Goal: Task Accomplishment & Management: Manage account settings

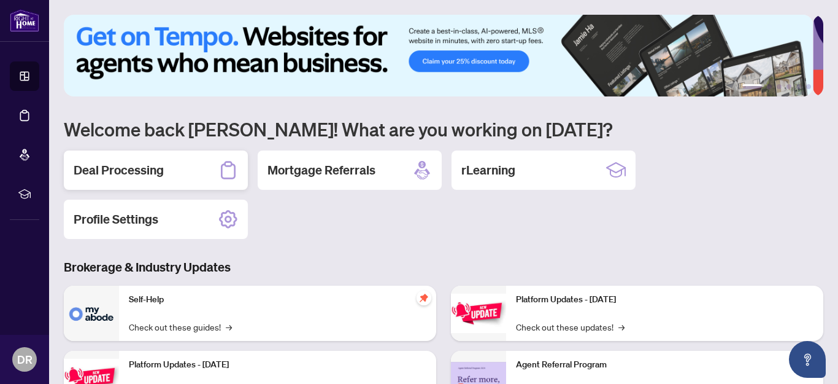
click at [107, 166] on h2 "Deal Processing" at bounding box center [119, 169] width 90 height 17
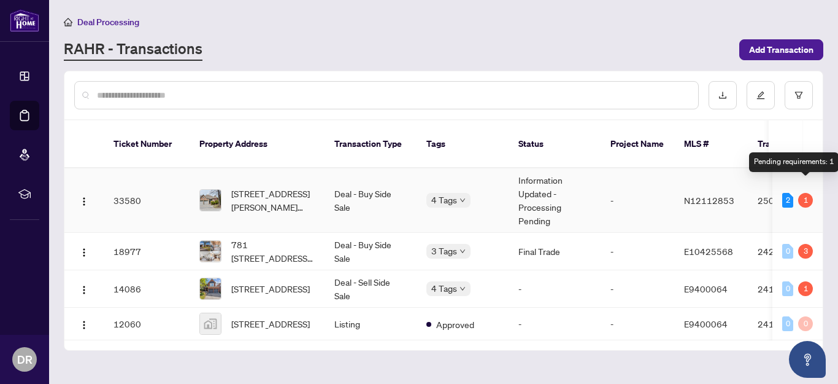
click at [806, 193] on div "1" at bounding box center [805, 200] width 15 height 15
click at [810, 193] on div "1" at bounding box center [805, 200] width 15 height 15
click at [123, 187] on td "33580" at bounding box center [147, 200] width 86 height 64
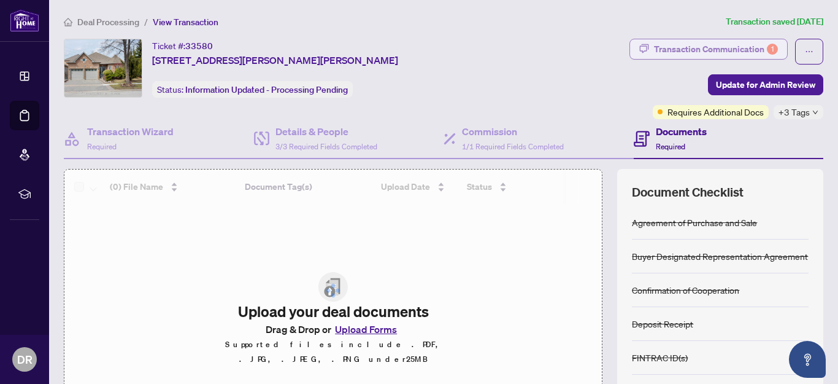
click at [690, 56] on div "Transaction Communication 1" at bounding box center [716, 49] width 124 height 20
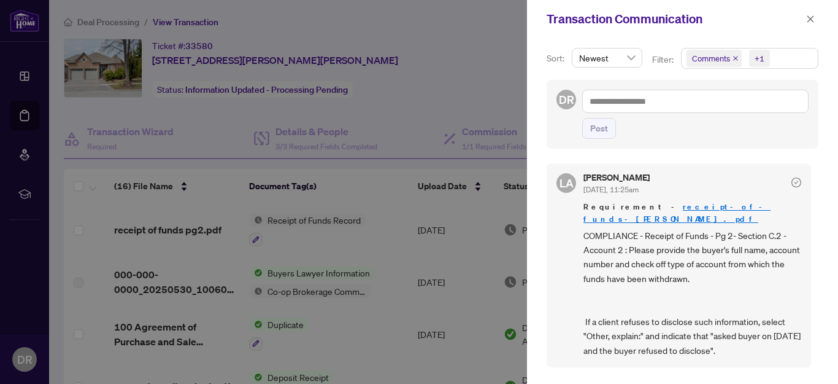
drag, startPoint x: 811, startPoint y: 18, endPoint x: 798, endPoint y: 20, distance: 13.1
click at [809, 17] on icon "close" at bounding box center [811, 18] width 7 height 7
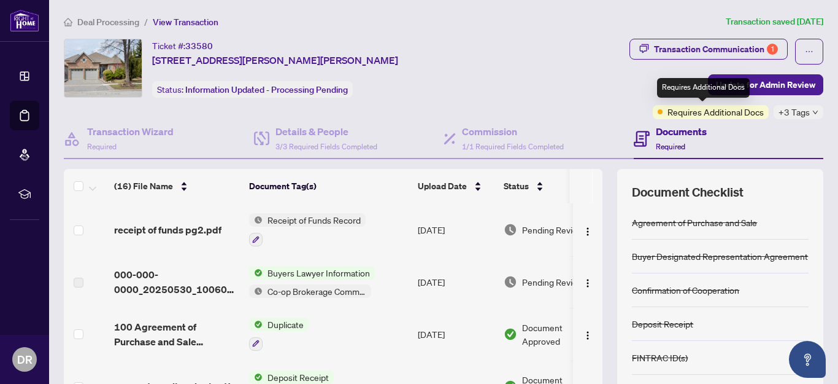
click at [733, 112] on span "Requires Additional Docs" at bounding box center [716, 111] width 96 height 13
click at [674, 115] on span "Requires Additional Docs" at bounding box center [716, 111] width 96 height 13
click at [583, 231] on img "button" at bounding box center [588, 231] width 10 height 10
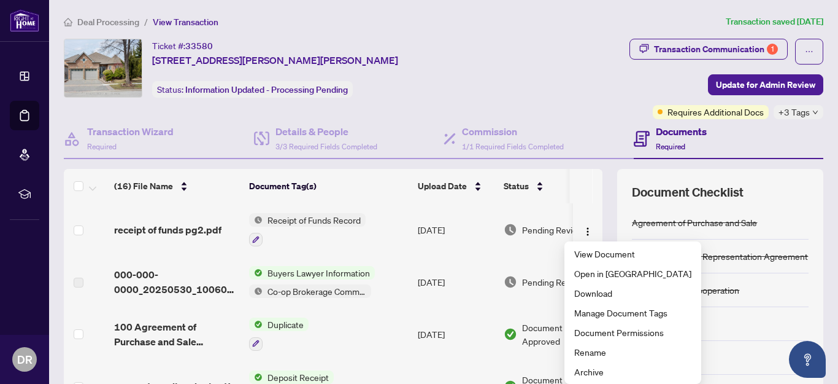
click at [539, 72] on div "Transaction Communication 1 Update for Admin Review Requires Additional Docs +3…" at bounding box center [670, 79] width 307 height 80
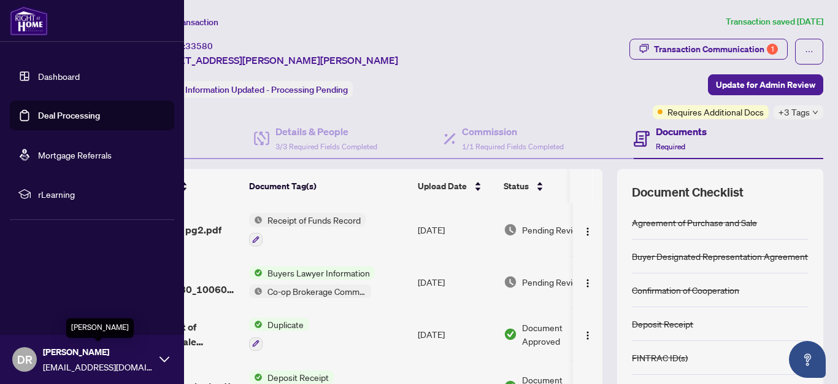
click at [104, 350] on span "[PERSON_NAME]" at bounding box center [98, 351] width 110 height 13
click at [48, 16] on img at bounding box center [29, 20] width 38 height 29
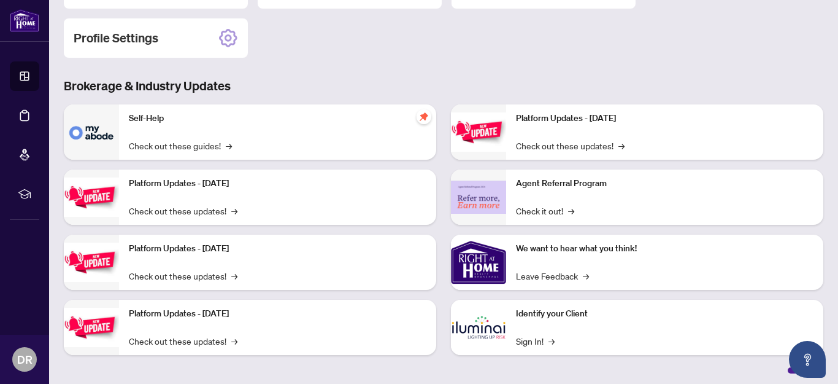
scroll to position [184, 0]
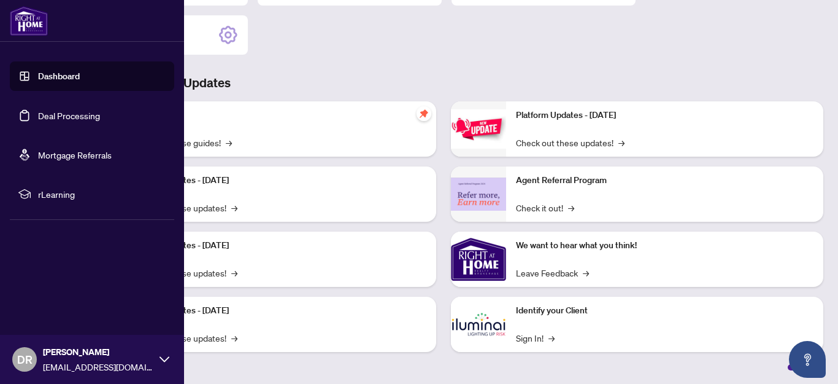
click at [27, 13] on img at bounding box center [29, 20] width 38 height 29
